Goal: Find specific page/section: Find specific page/section

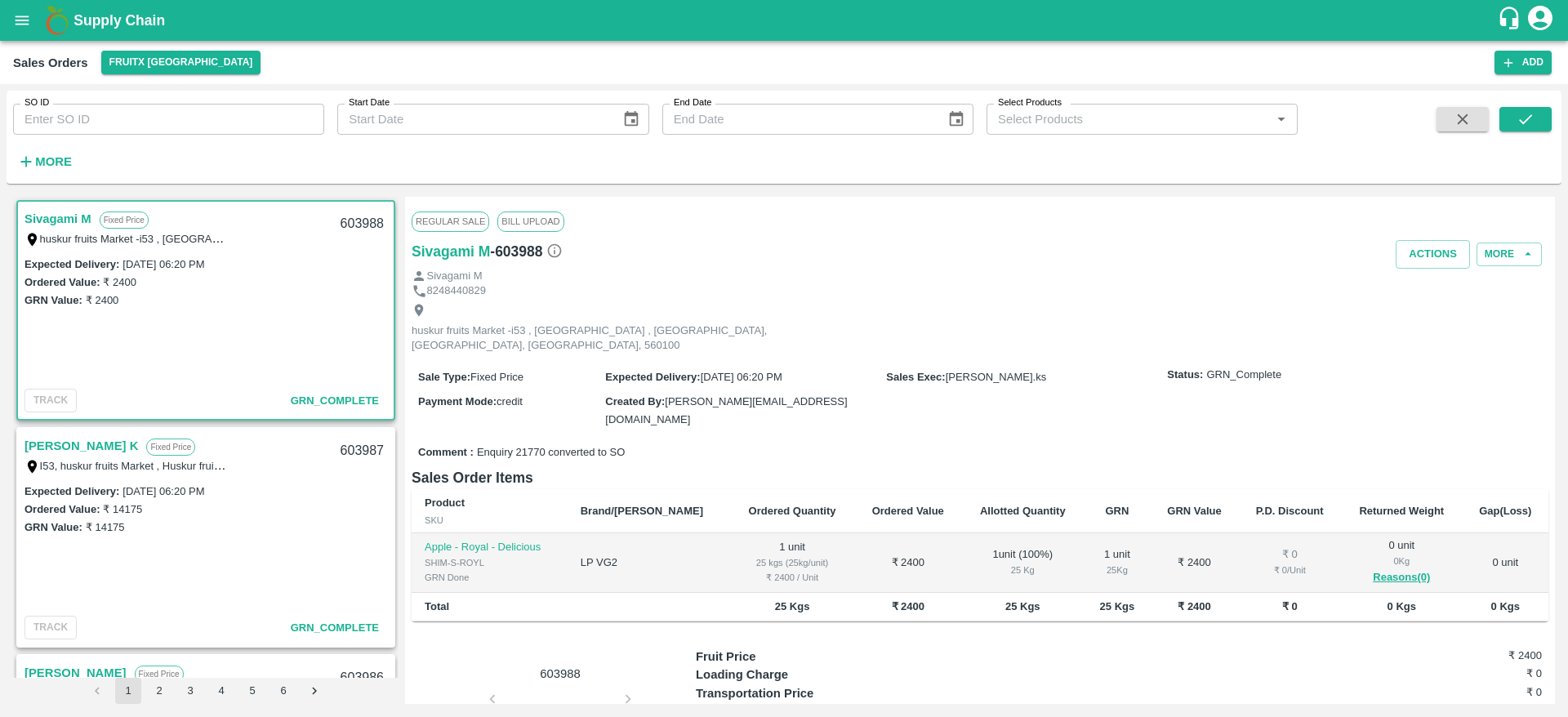
click at [122, 26] on b "Supply Chain" at bounding box center [119, 21] width 91 height 16
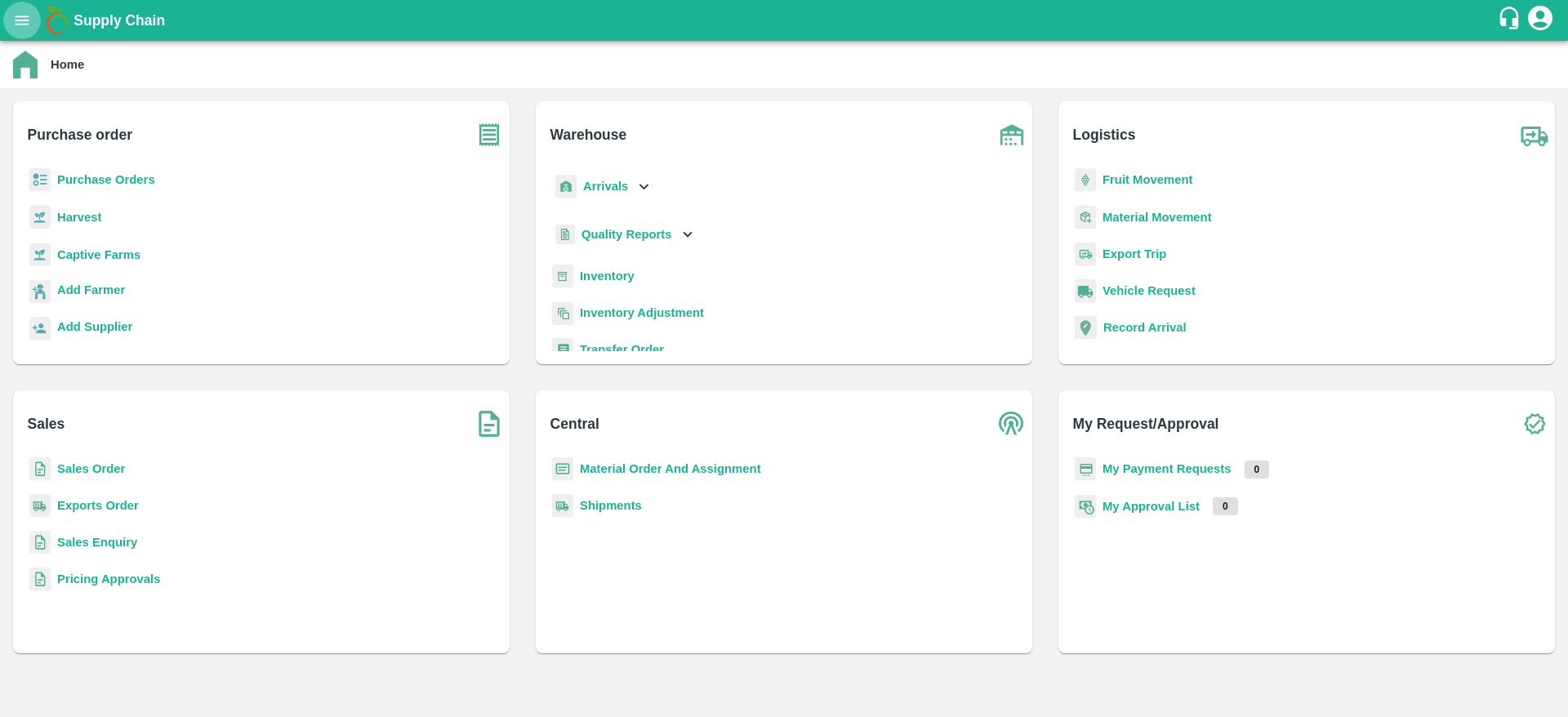
click at [25, 6] on button "open drawer" at bounding box center [23, 21] width 38 height 38
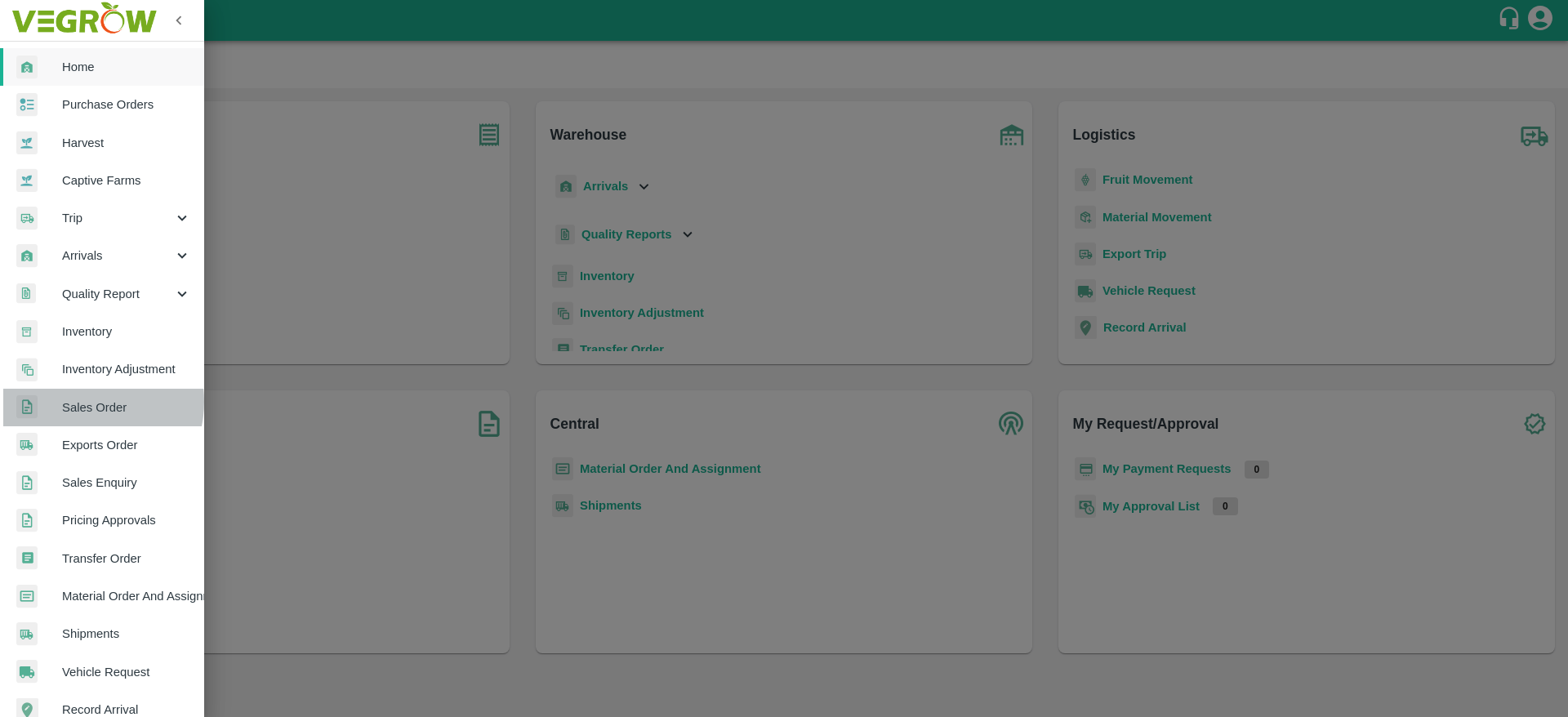
click at [82, 402] on span "Sales Order" at bounding box center [127, 407] width 129 height 18
